Goal: Task Accomplishment & Management: Complete application form

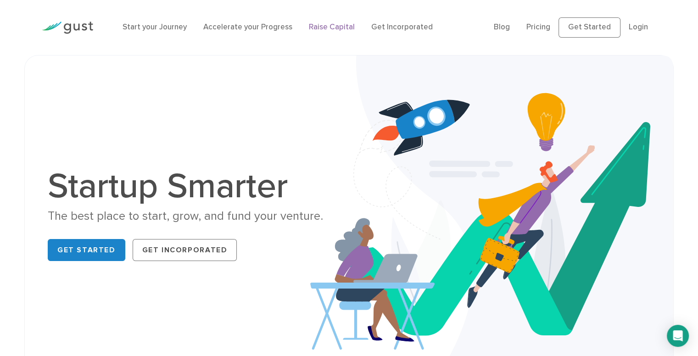
click at [336, 27] on link "Raise Capital" at bounding box center [332, 26] width 46 height 9
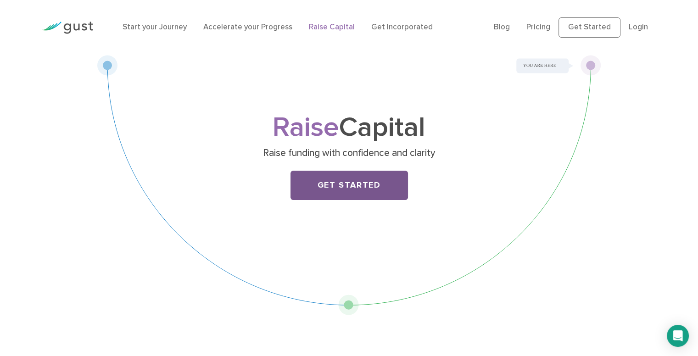
click at [342, 171] on link "Get Started" at bounding box center [348, 185] width 117 height 29
